Goal: Information Seeking & Learning: Understand process/instructions

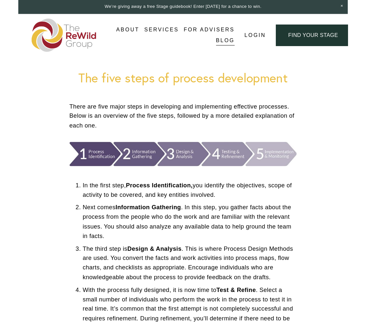
scroll to position [131, 0]
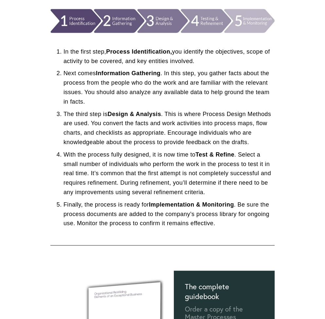
drag, startPoint x: 78, startPoint y: 49, endPoint x: 197, endPoint y: 61, distance: 119.3
click at [197, 61] on p "In the first step, Process Identification, you identify the objectives, scope o…" at bounding box center [168, 56] width 211 height 19
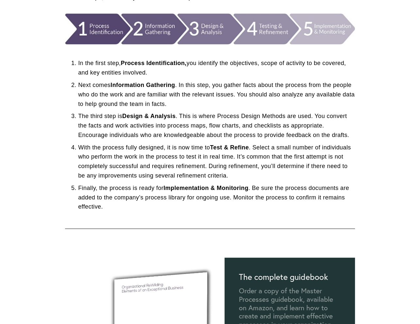
click at [204, 173] on p "With the process fully designed, it is now time to Test & Refine . Select a sma…" at bounding box center [216, 162] width 277 height 38
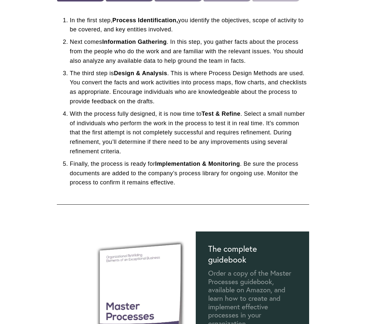
scroll to position [196, 0]
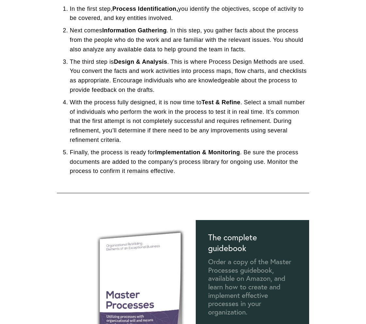
click at [224, 103] on strong "Test & Refine" at bounding box center [221, 102] width 39 height 7
click at [121, 130] on p "With the process fully designed, it is now time to Test & Refine . Select a sma…" at bounding box center [190, 121] width 240 height 47
drag, startPoint x: 41, startPoint y: 163, endPoint x: 90, endPoint y: 153, distance: 49.6
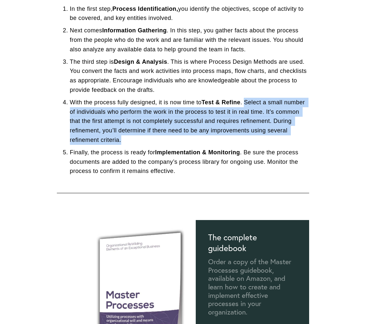
drag, startPoint x: 247, startPoint y: 100, endPoint x: 293, endPoint y: 137, distance: 58.4
click at [293, 137] on p "With the process fully designed, it is now time to Test & Refine . Select a sma…" at bounding box center [190, 121] width 240 height 47
copy p "Select a small number of individuals who perform the work in the process to tes…"
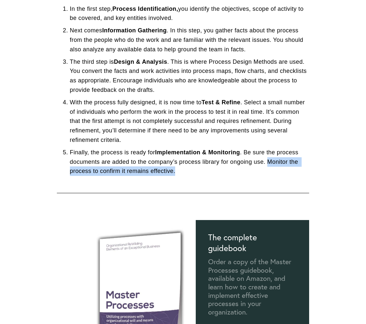
drag, startPoint x: 268, startPoint y: 163, endPoint x: 269, endPoint y: 169, distance: 5.6
click at [269, 169] on p "Finally, the process is ready for Implementation & Monitoring . Be sure the pro…" at bounding box center [190, 162] width 240 height 28
copy p "Monitor the process to confirm it remains effective."
